Goal: Information Seeking & Learning: Learn about a topic

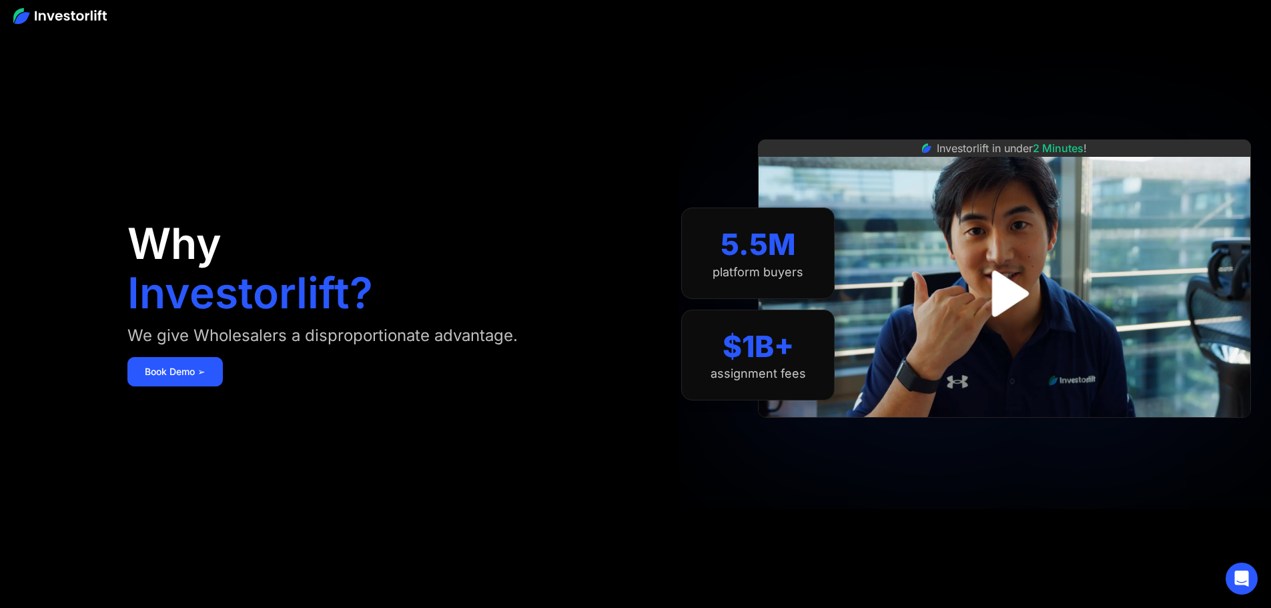
click at [1038, 289] on img "open lightbox" at bounding box center [1004, 293] width 83 height 83
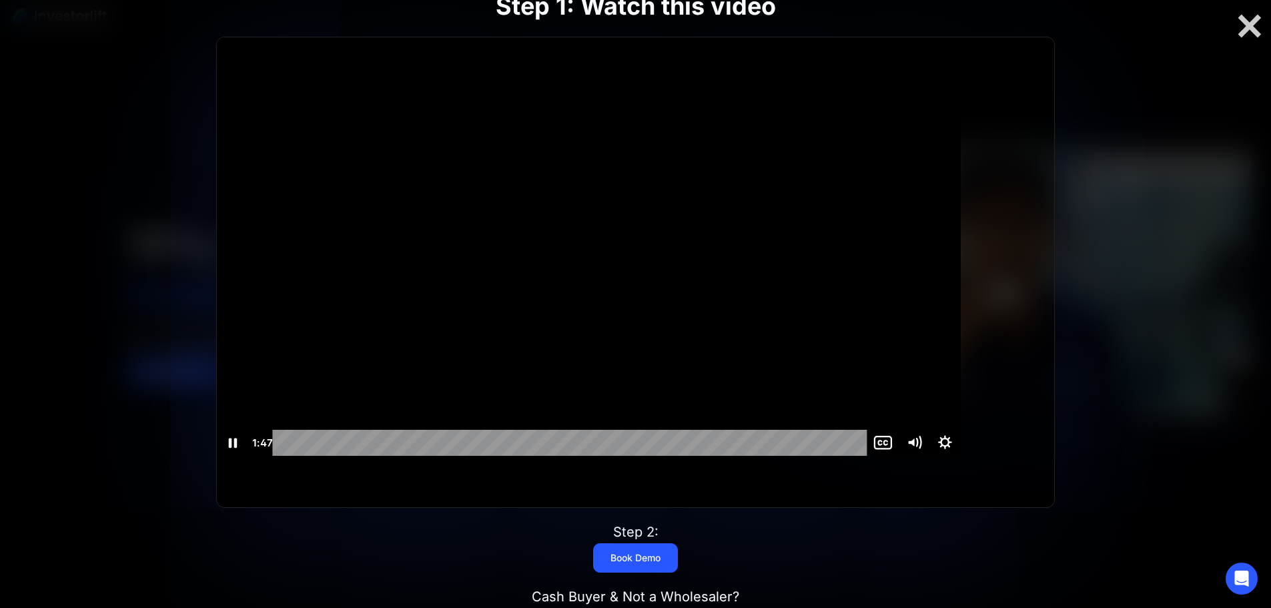
click at [770, 456] on div "Playbar" at bounding box center [572, 443] width 576 height 26
click at [728, 455] on div "1:38" at bounding box center [572, 442] width 576 height 26
click at [682, 455] on div "1:24" at bounding box center [572, 442] width 576 height 26
click at [604, 455] on div "1:12" at bounding box center [572, 442] width 576 height 26
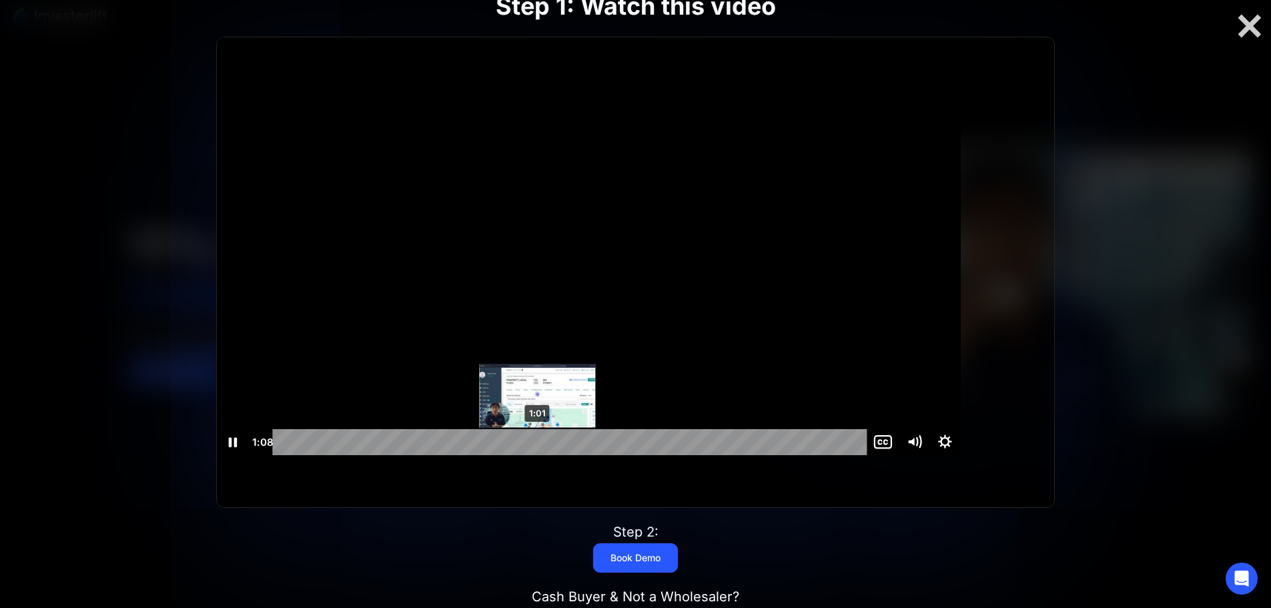
click at [561, 455] on div "1:01" at bounding box center [572, 442] width 576 height 26
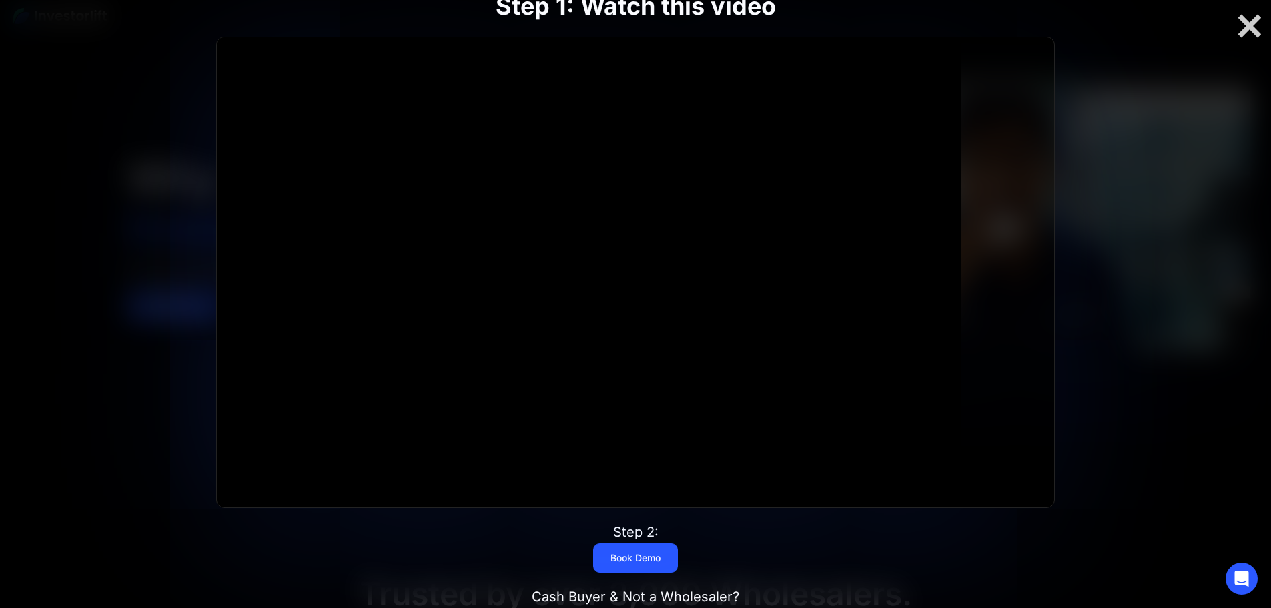
scroll to position [0, 0]
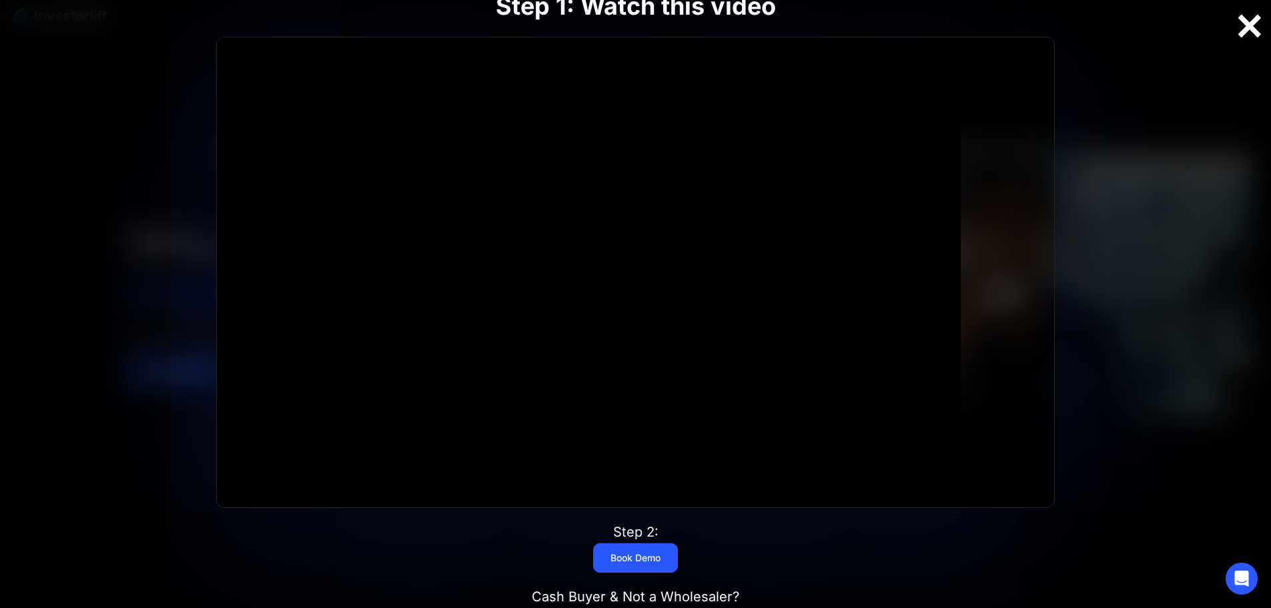
click at [1251, 25] on div at bounding box center [1250, 26] width 43 height 28
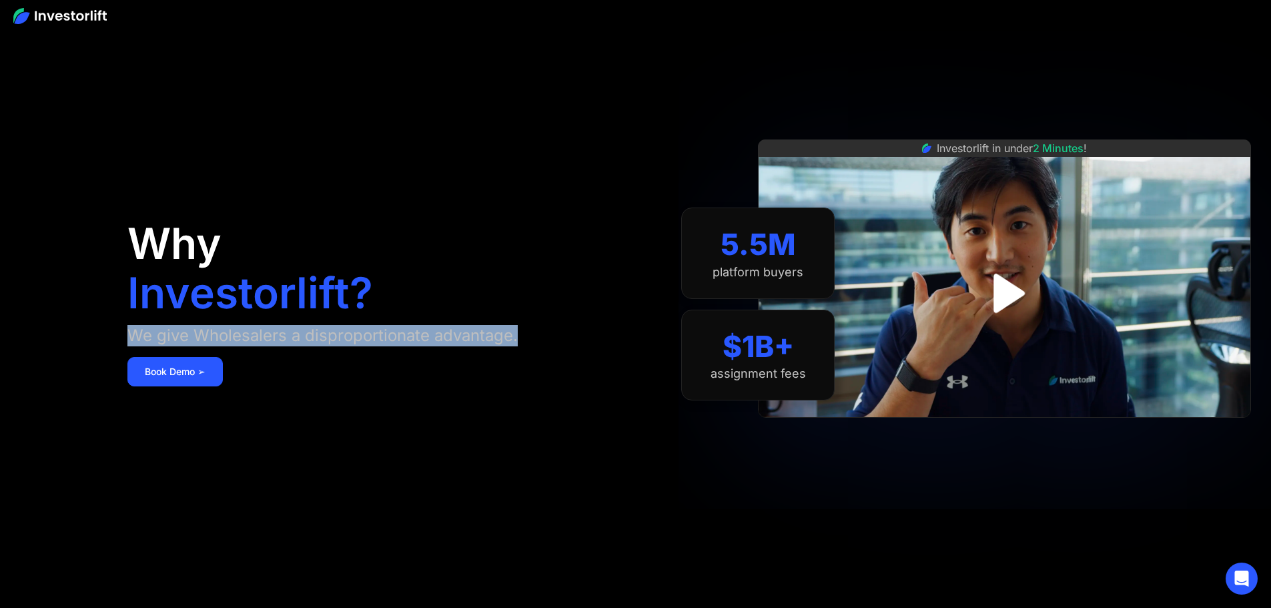
drag, startPoint x: 218, startPoint y: 342, endPoint x: 342, endPoint y: 370, distance: 127.2
click at [342, 346] on div "We give Wholesalers a disproportionate advantage." at bounding box center [322, 335] width 390 height 21
click at [336, 346] on div "We give Wholesalers a disproportionate advantage." at bounding box center [322, 335] width 390 height 21
drag, startPoint x: 322, startPoint y: 372, endPoint x: 208, endPoint y: 344, distance: 118.3
click at [209, 347] on aside "Why Investorlift? We give Wholesalers a disproportionate advantage. Book Demo ➢…" at bounding box center [635, 304] width 1271 height 608
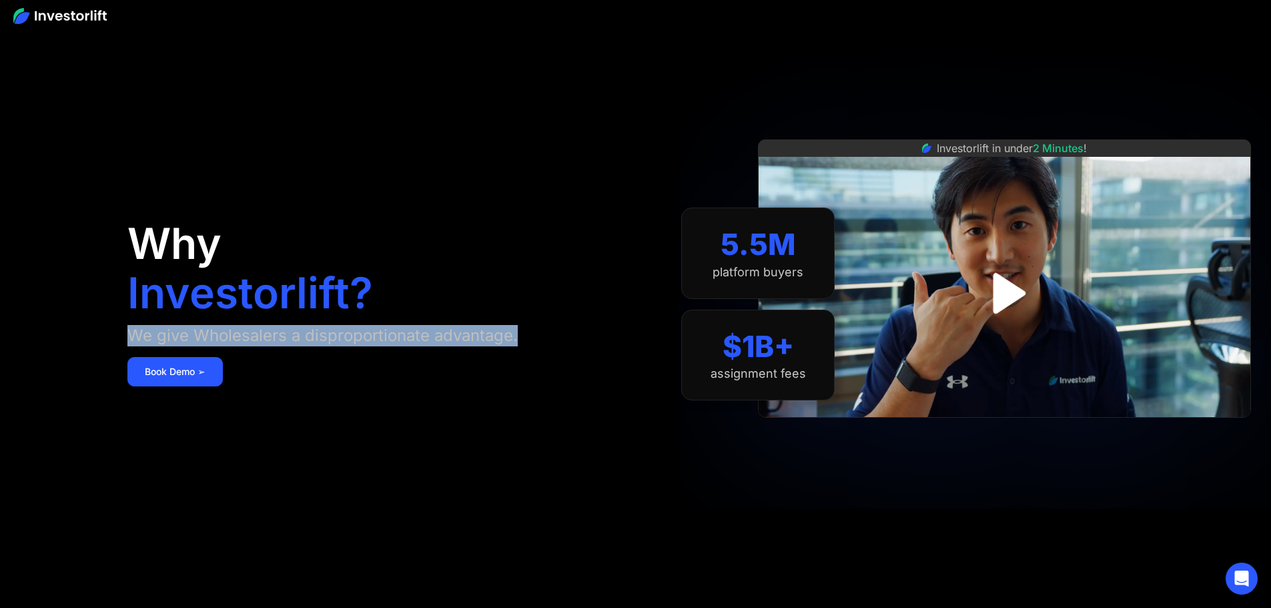
click at [210, 338] on aside "Why Investorlift? We give Wholesalers a disproportionate advantage. Book Demo ➢…" at bounding box center [635, 304] width 1271 height 608
drag, startPoint x: 221, startPoint y: 336, endPoint x: 394, endPoint y: 372, distance: 176.4
click at [394, 346] on div "We give Wholesalers a disproportionate advantage." at bounding box center [322, 335] width 390 height 21
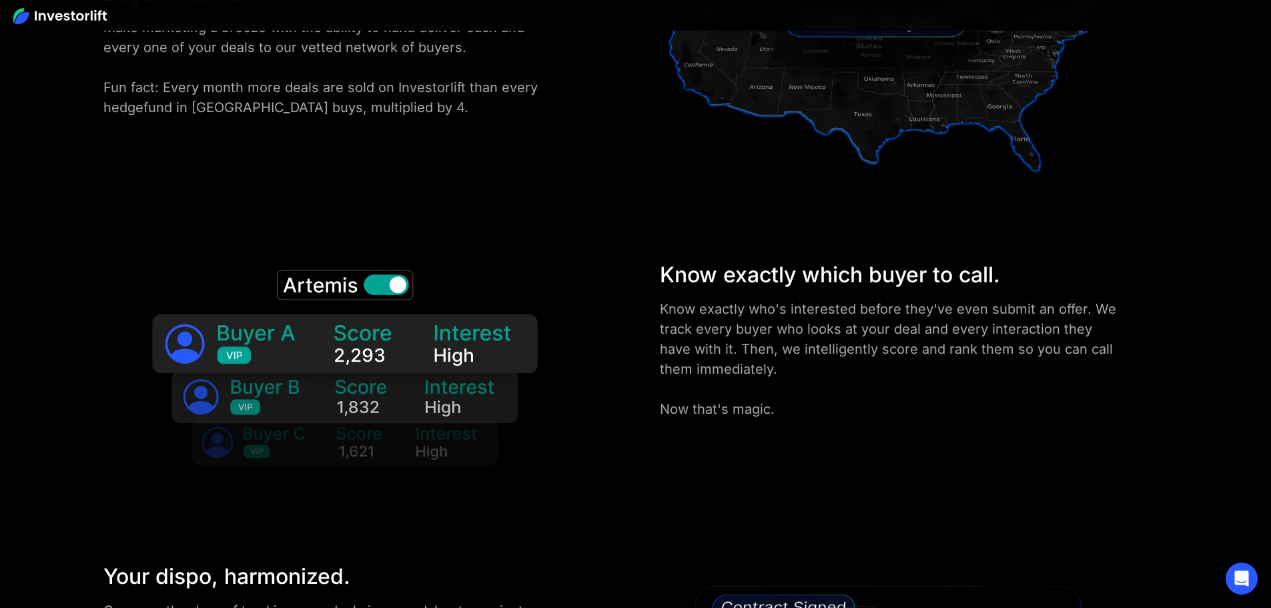
scroll to position [2069, 0]
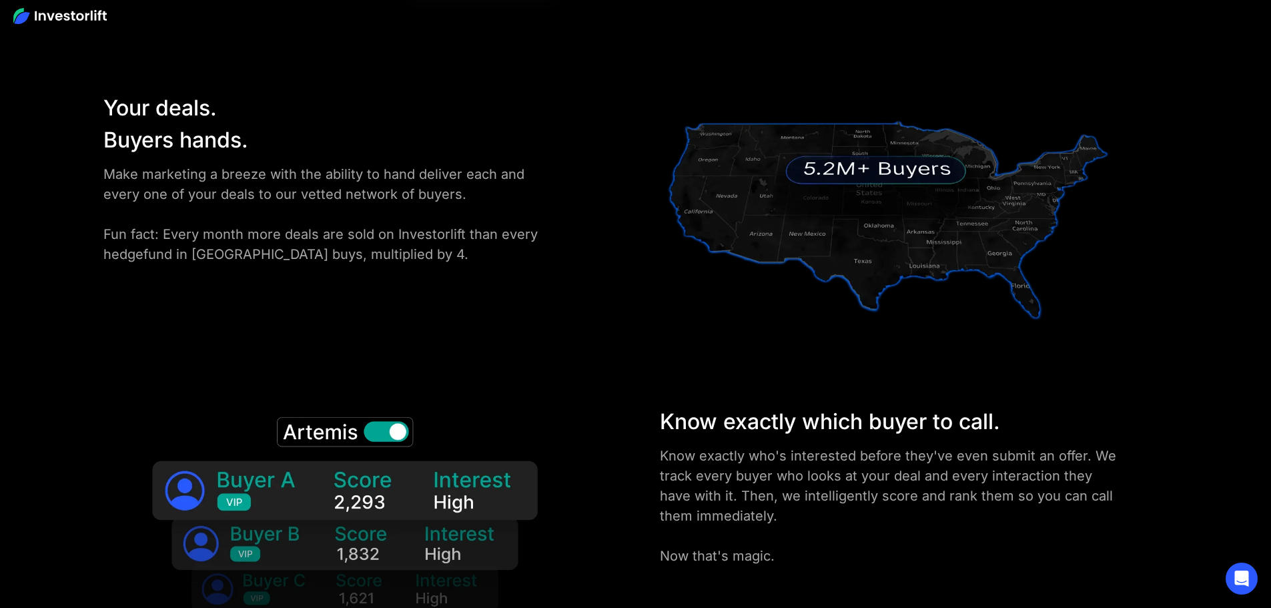
click at [440, 406] on img at bounding box center [344, 523] width 435 height 235
click at [446, 406] on img at bounding box center [344, 523] width 435 height 235
click at [427, 406] on img at bounding box center [344, 523] width 435 height 235
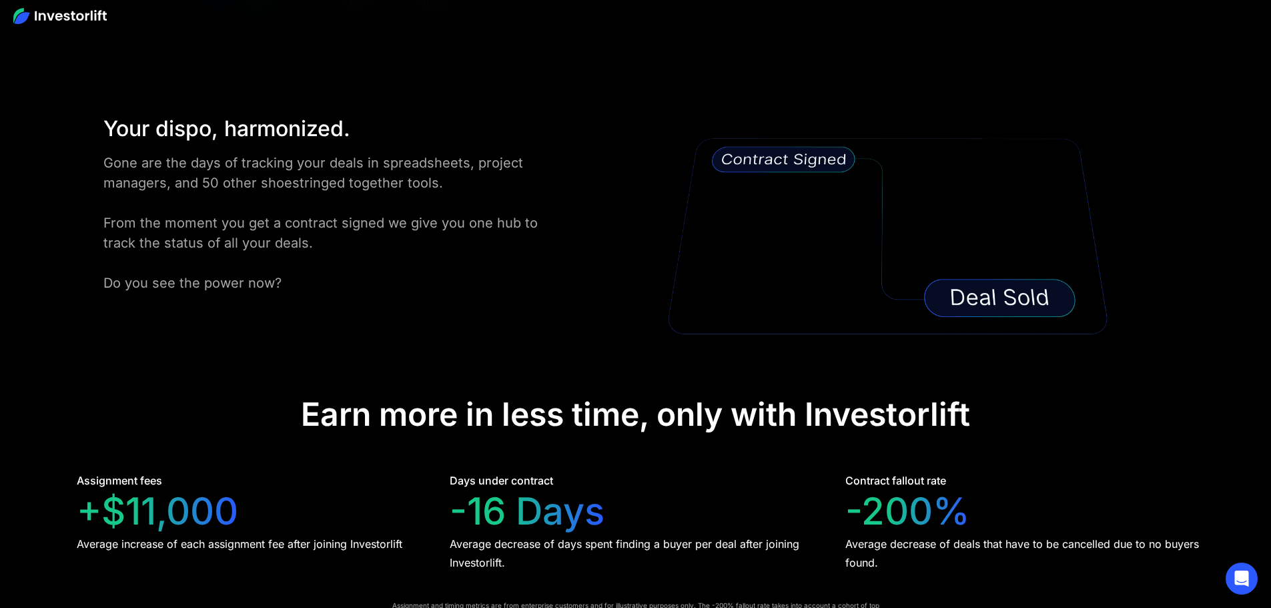
scroll to position [2669, 0]
